Goal: Check status: Check status

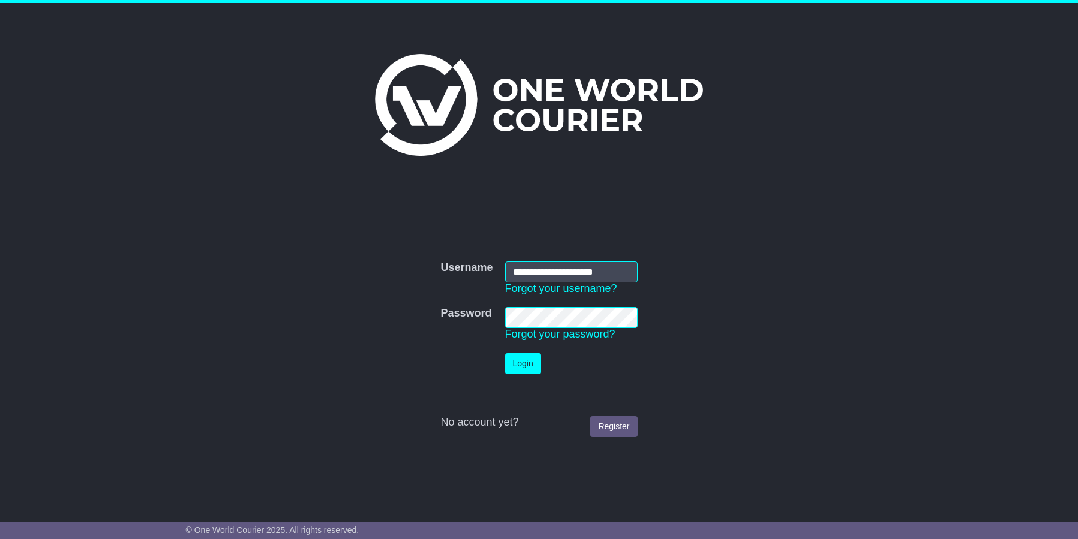
click at [512, 364] on button "Login" at bounding box center [523, 363] width 36 height 21
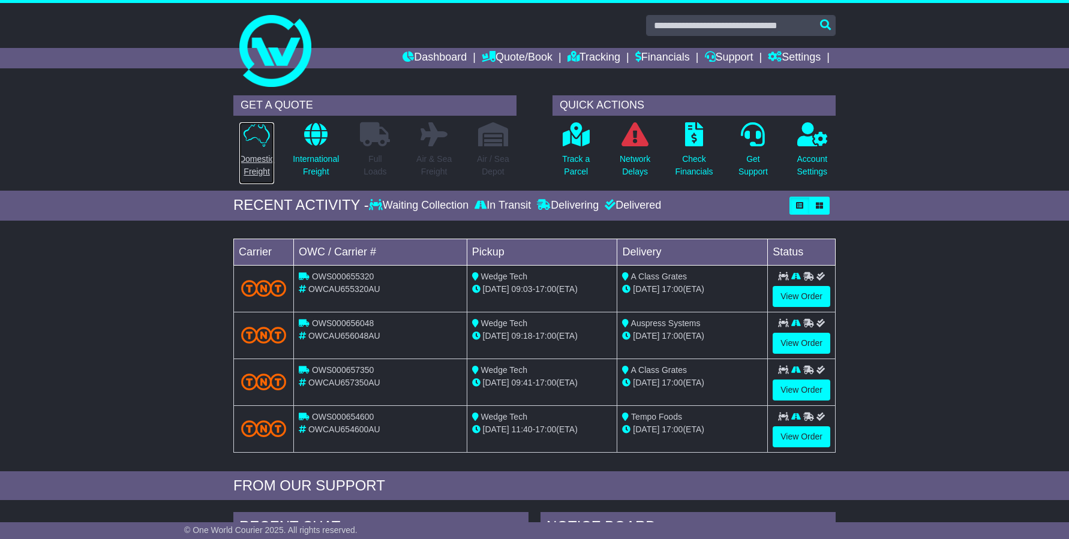
click at [260, 161] on p "Domestic Freight" at bounding box center [256, 165] width 35 height 25
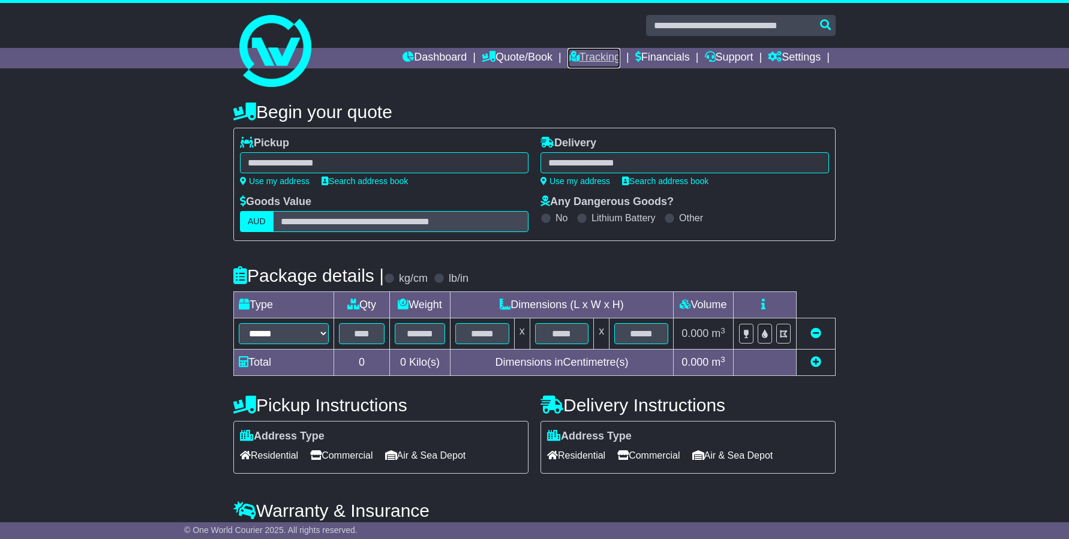
click at [576, 61] on link "Tracking" at bounding box center [593, 58] width 53 height 20
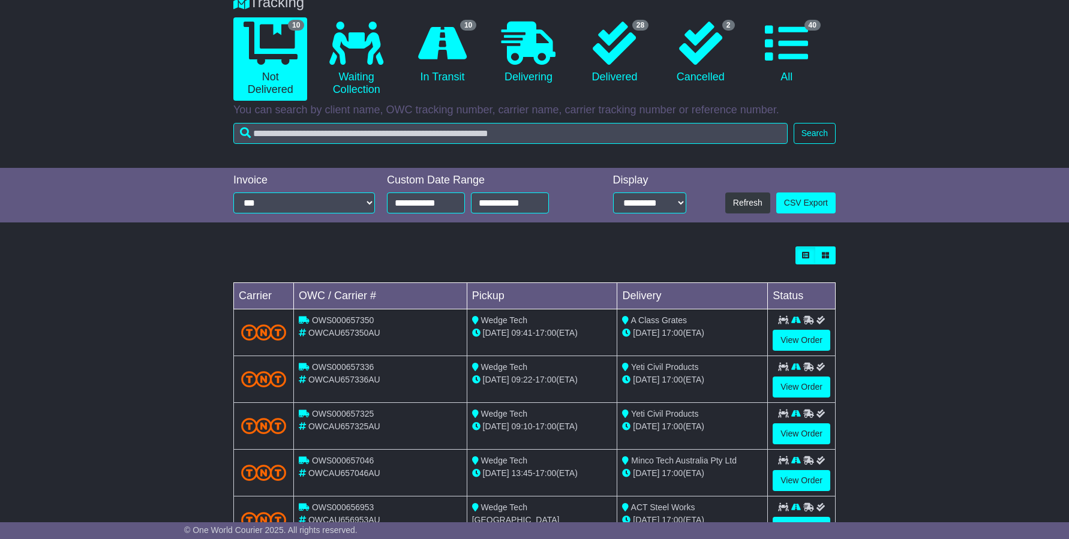
scroll to position [300, 0]
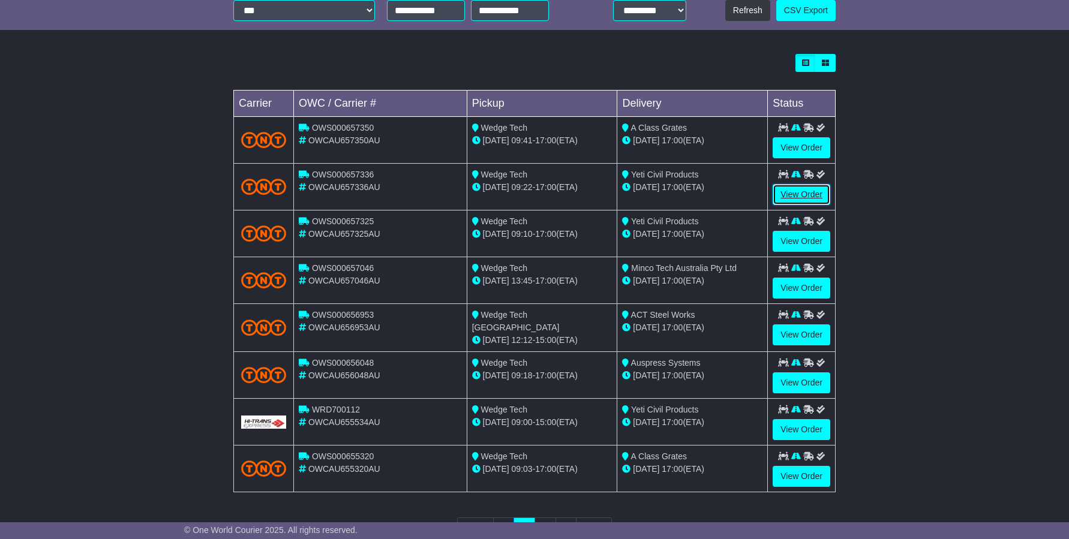
click at [783, 188] on link "View Order" at bounding box center [802, 194] width 58 height 21
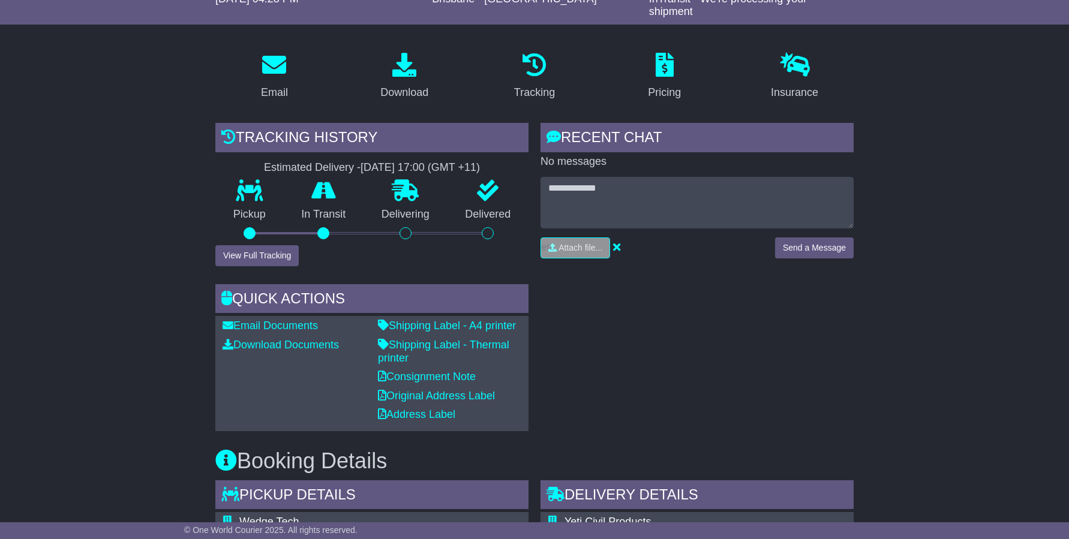
scroll to position [60, 0]
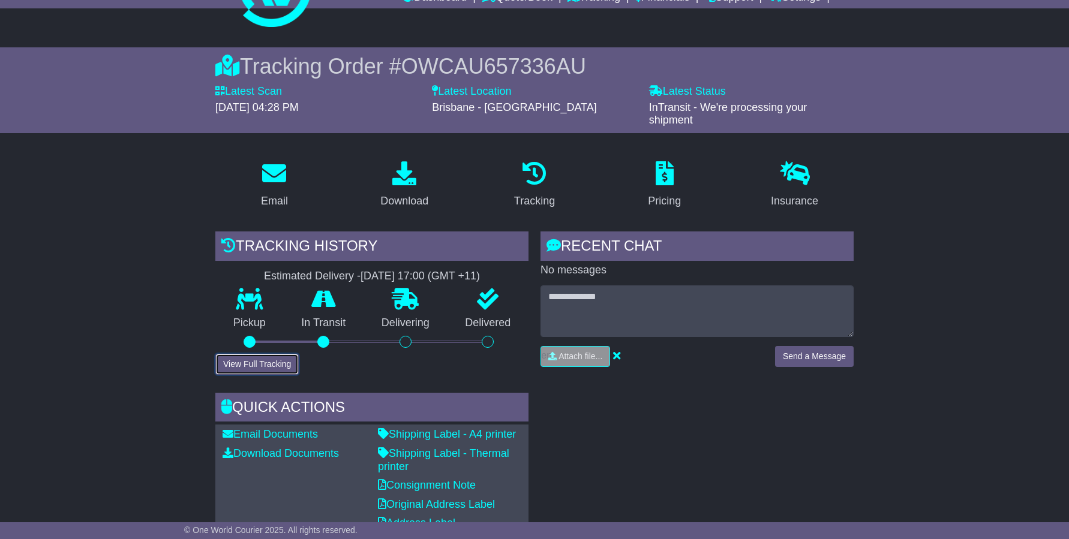
click at [263, 361] on button "View Full Tracking" at bounding box center [256, 364] width 83 height 21
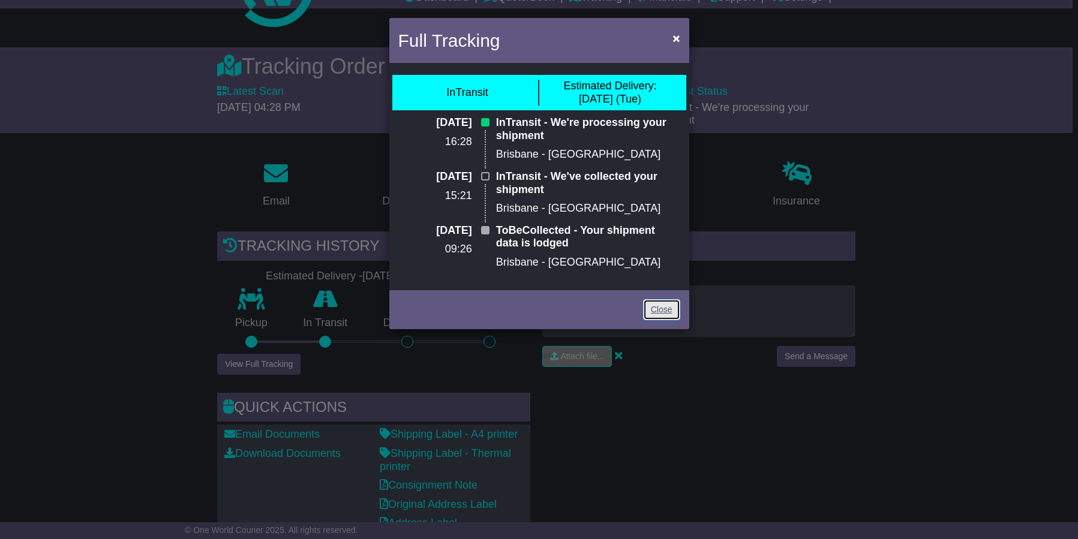
click at [656, 307] on link "Close" at bounding box center [661, 309] width 37 height 21
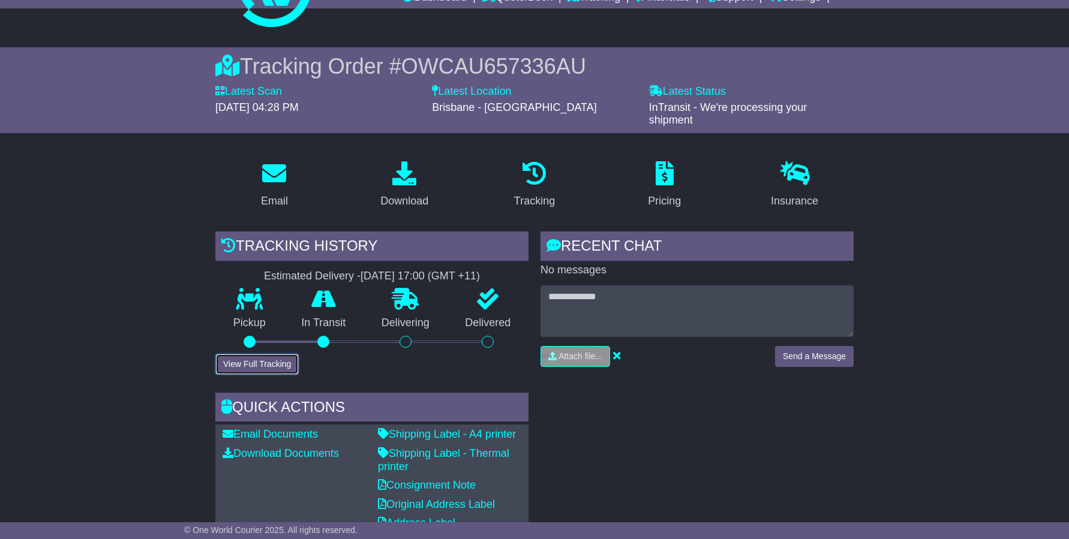
click at [255, 362] on button "View Full Tracking" at bounding box center [256, 364] width 83 height 21
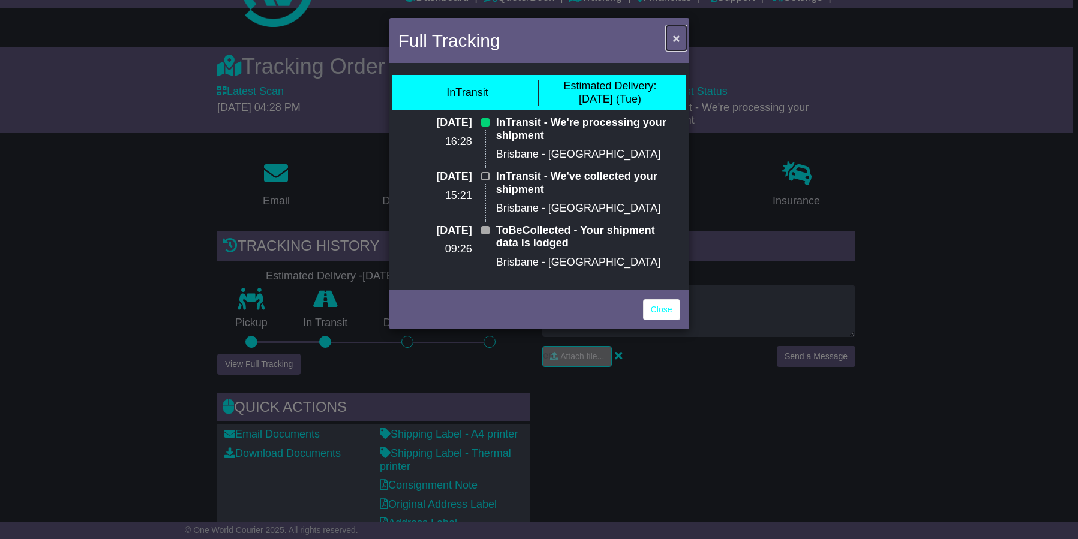
click at [677, 38] on span "×" at bounding box center [675, 38] width 7 height 14
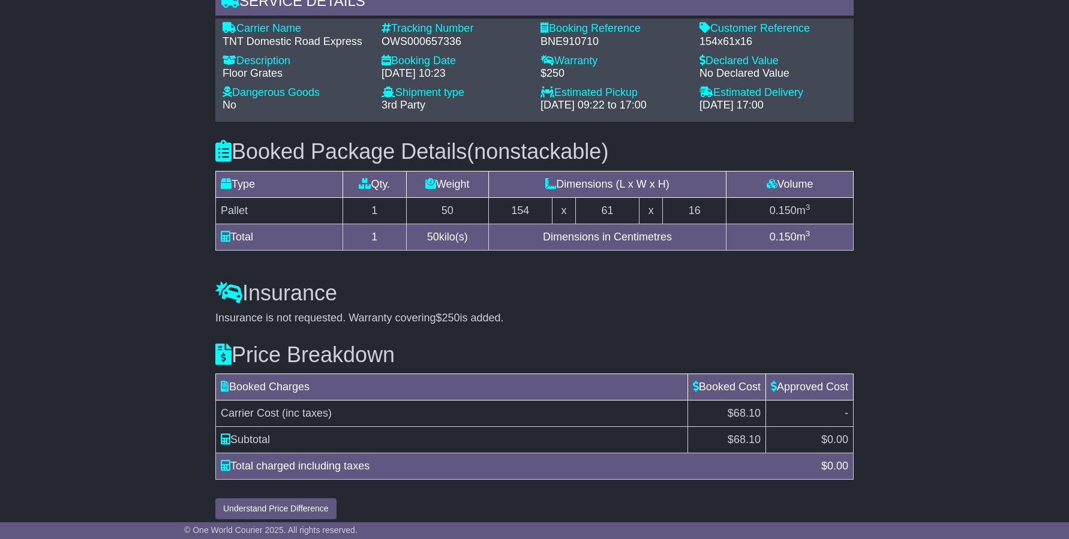
scroll to position [870, 0]
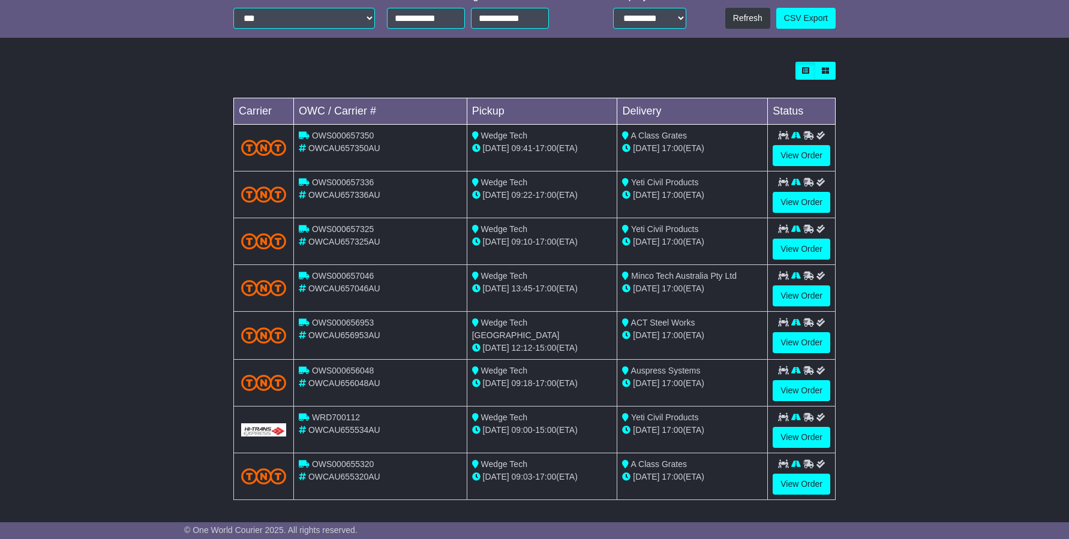
scroll to position [300, 0]
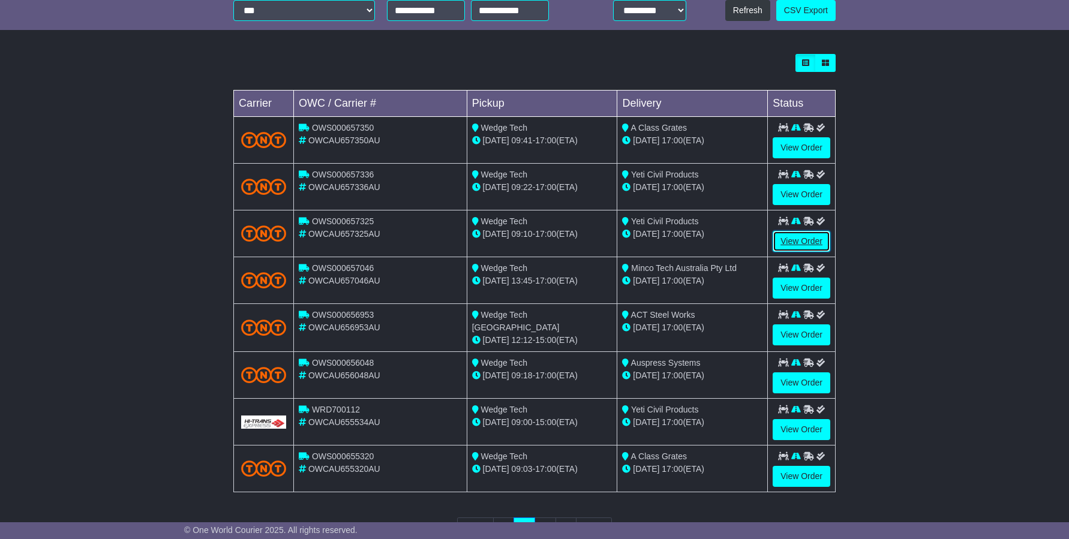
click at [819, 245] on link "View Order" at bounding box center [802, 241] width 58 height 21
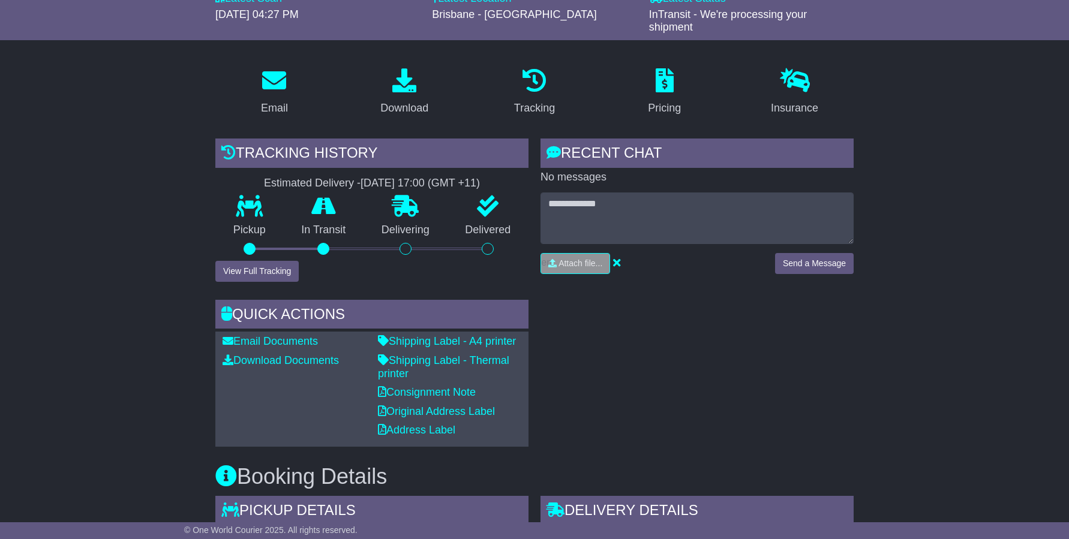
scroll to position [180, 0]
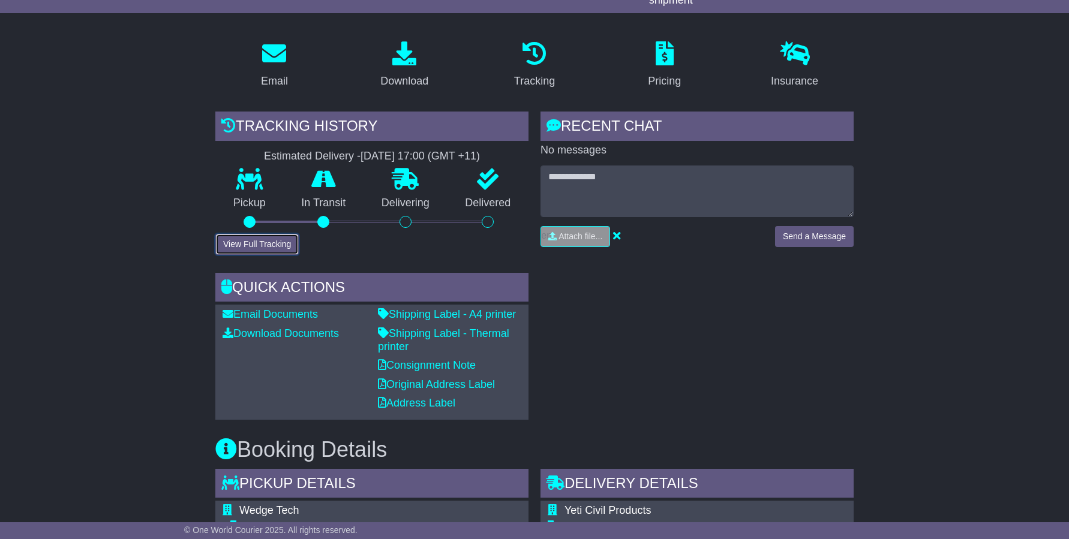
click at [254, 240] on button "View Full Tracking" at bounding box center [256, 244] width 83 height 21
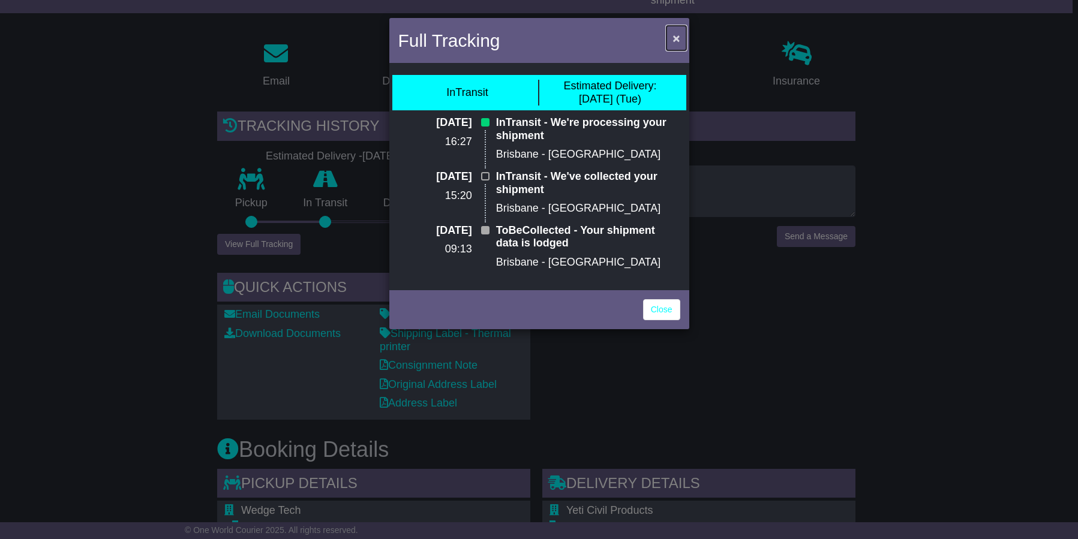
click at [678, 44] on span "×" at bounding box center [675, 38] width 7 height 14
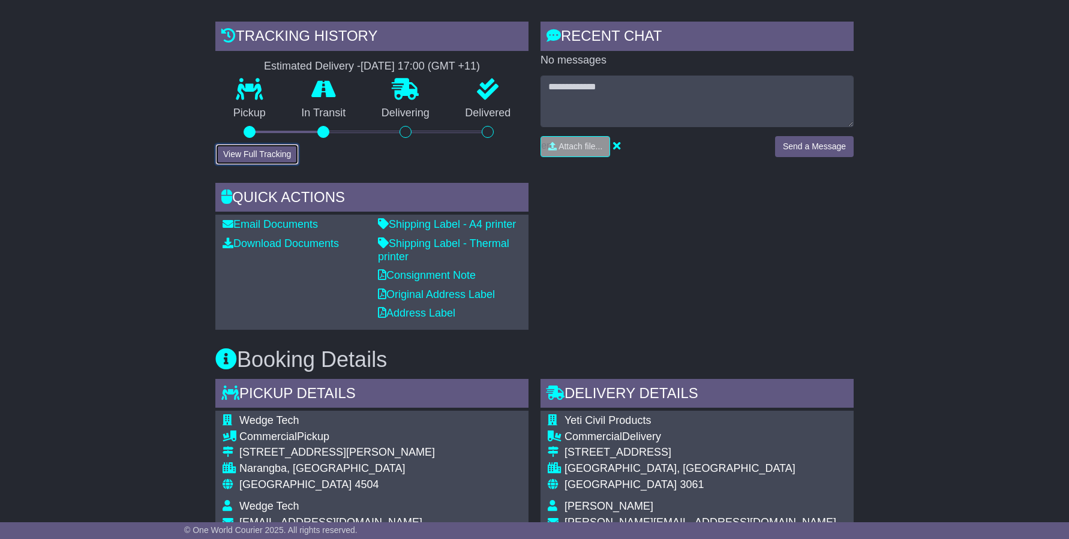
scroll to position [480, 0]
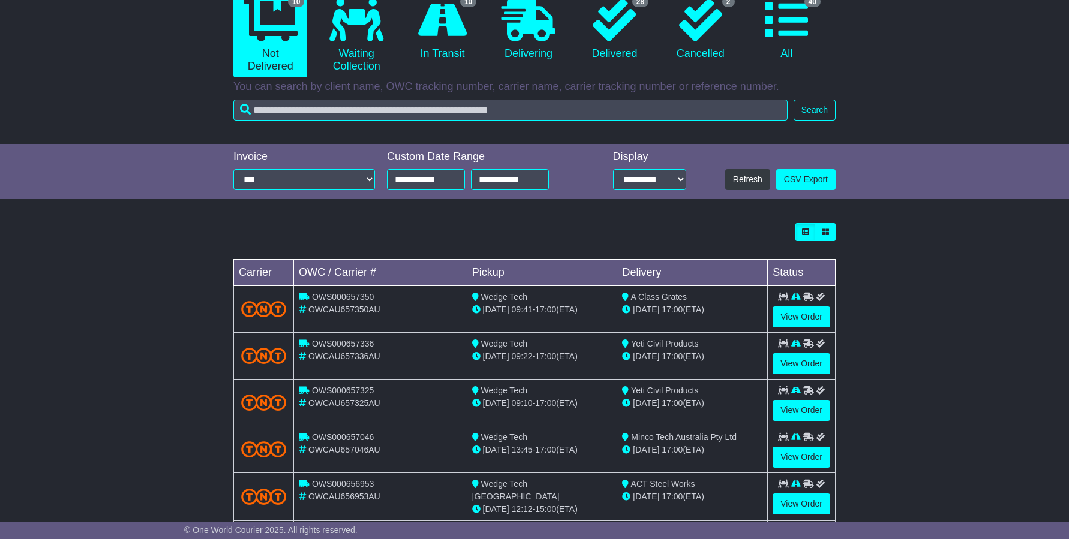
scroll to position [300, 0]
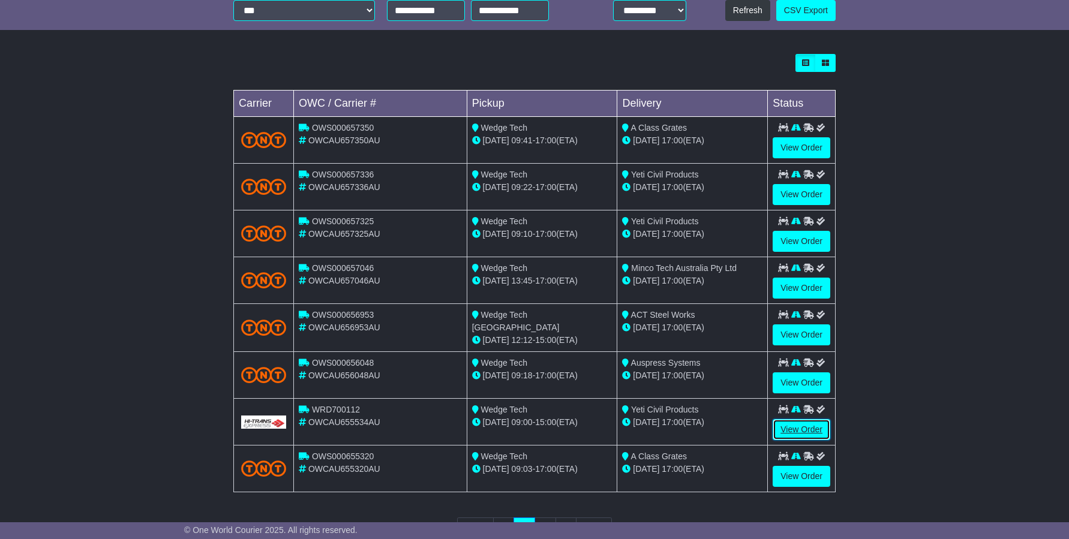
click at [798, 425] on link "View Order" at bounding box center [802, 429] width 58 height 21
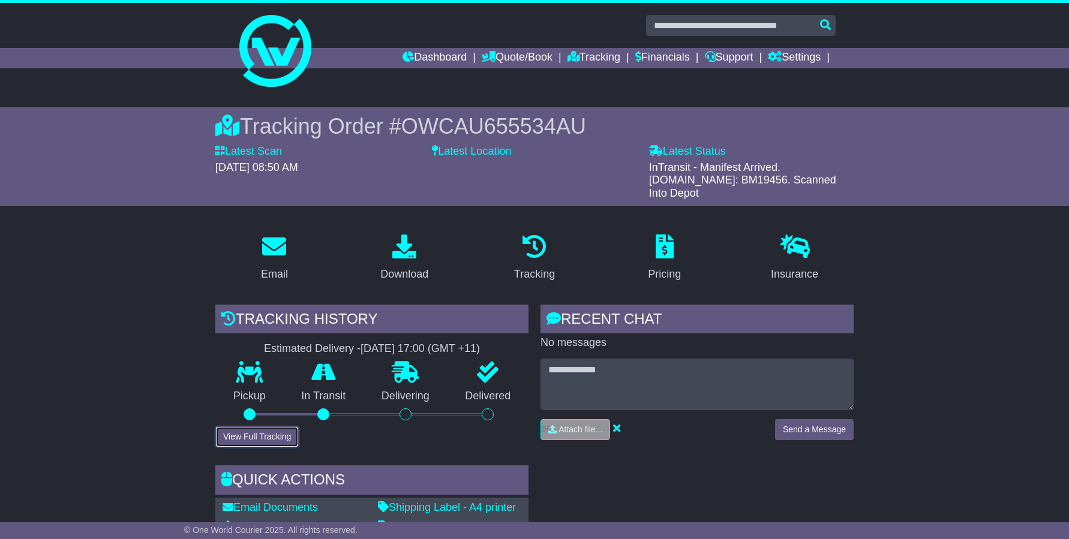
click at [250, 427] on button "View Full Tracking" at bounding box center [256, 437] width 83 height 21
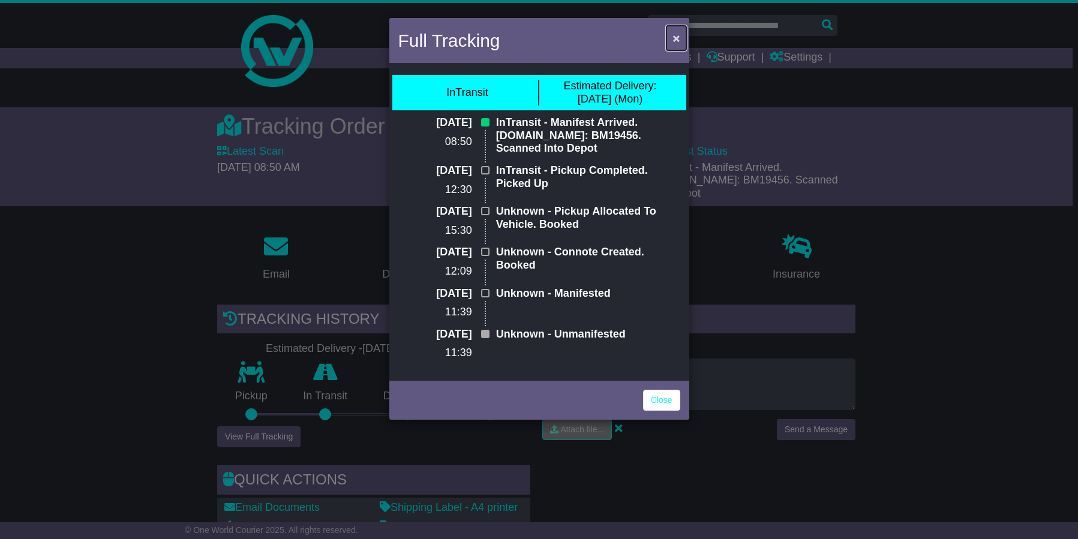
click at [671, 40] on button "×" at bounding box center [675, 38] width 19 height 25
